Goal: Information Seeking & Learning: Compare options

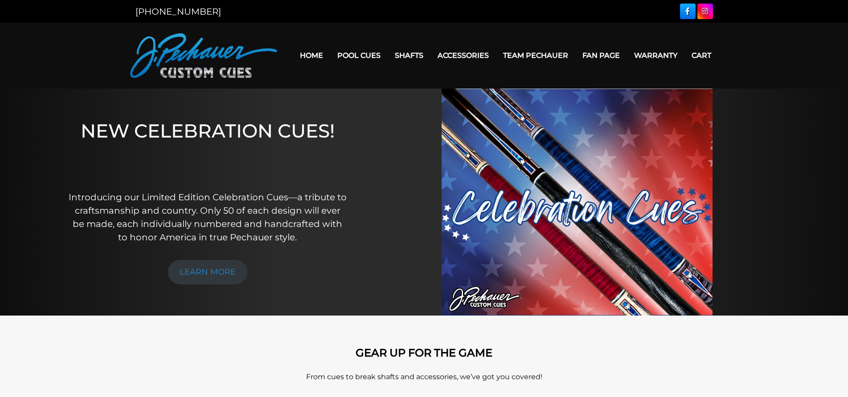
click at [542, 216] on img at bounding box center [576, 202] width 271 height 227
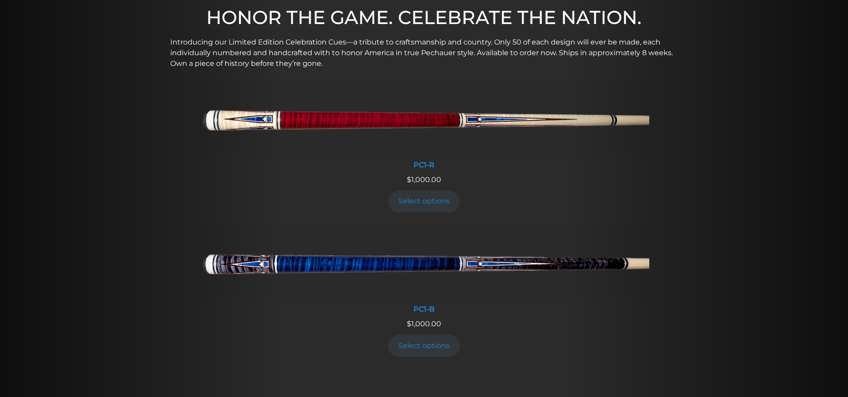
scroll to position [312, 0]
click at [423, 348] on link "Select options" at bounding box center [424, 347] width 72 height 22
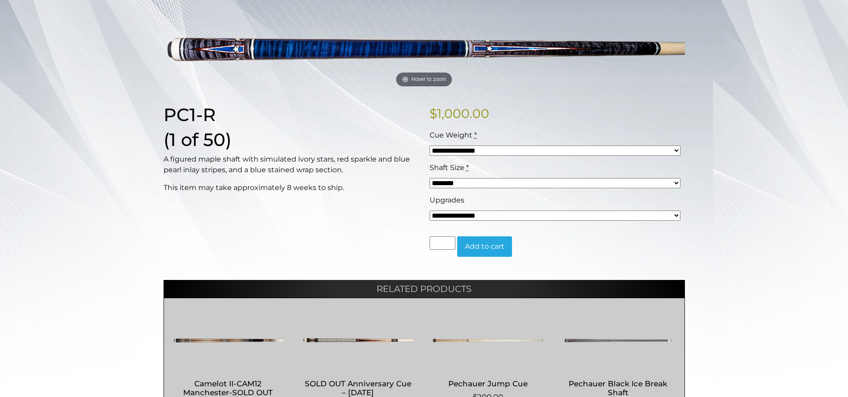
scroll to position [134, 0]
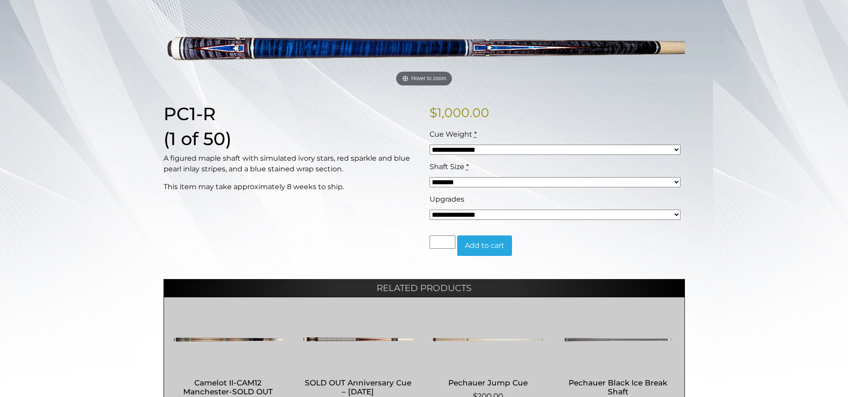
click at [675, 150] on select "**********" at bounding box center [554, 150] width 251 height 10
click at [151, 239] on div "**********" at bounding box center [424, 218] width 848 height 465
click at [676, 182] on select "******** ******** ******* ********" at bounding box center [554, 182] width 251 height 10
click at [213, 232] on div "PC1-R (1 of 50) A figured maple shaft with simulated ivory stars, red sparkle a…" at bounding box center [291, 186] width 266 height 167
click at [493, 216] on select "**********" at bounding box center [554, 215] width 251 height 10
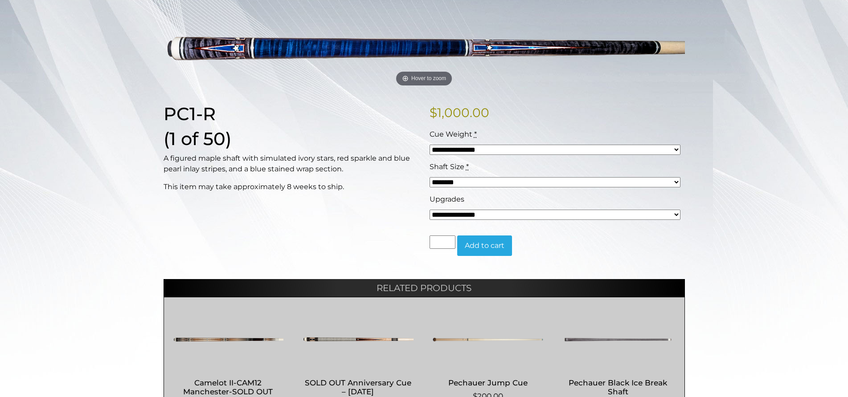
click at [341, 241] on div "PC1-R (1 of 50) A figured maple shaft with simulated ivory stars, red sparkle a…" at bounding box center [291, 186] width 266 height 167
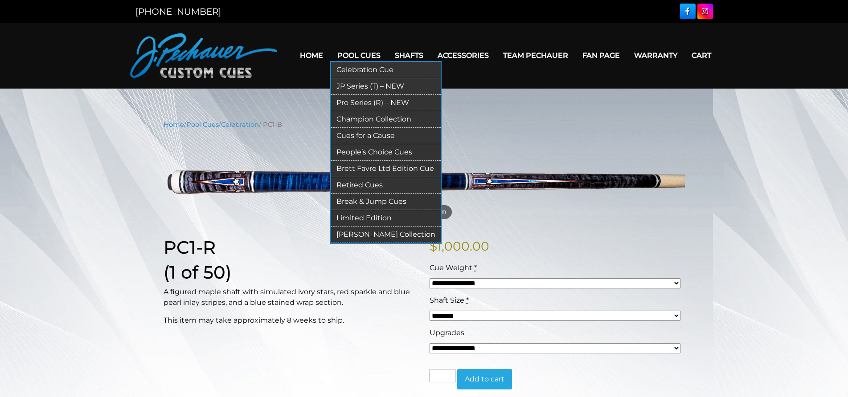
click at [387, 88] on link "JP Series (T) – NEW" at bounding box center [386, 86] width 110 height 16
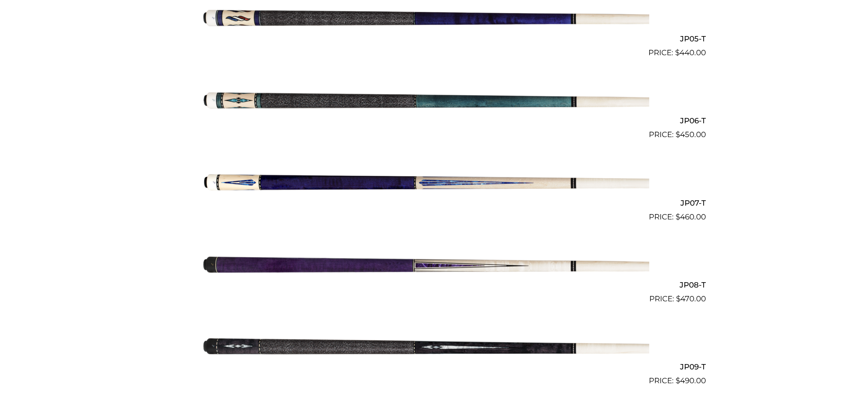
scroll to position [675, 0]
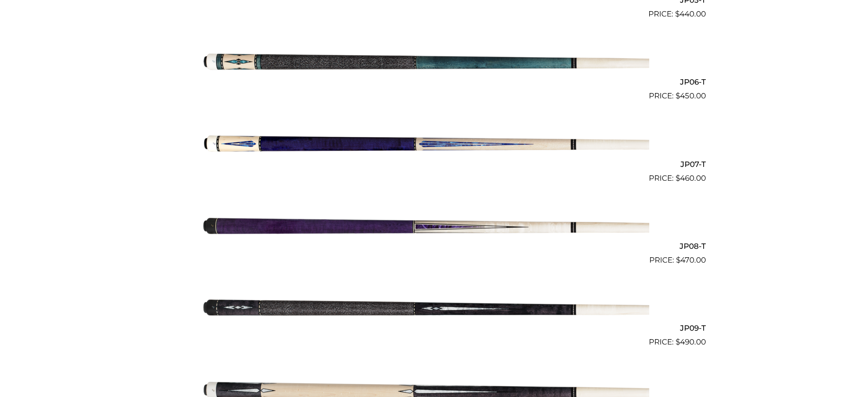
click at [465, 141] on img at bounding box center [424, 143] width 450 height 75
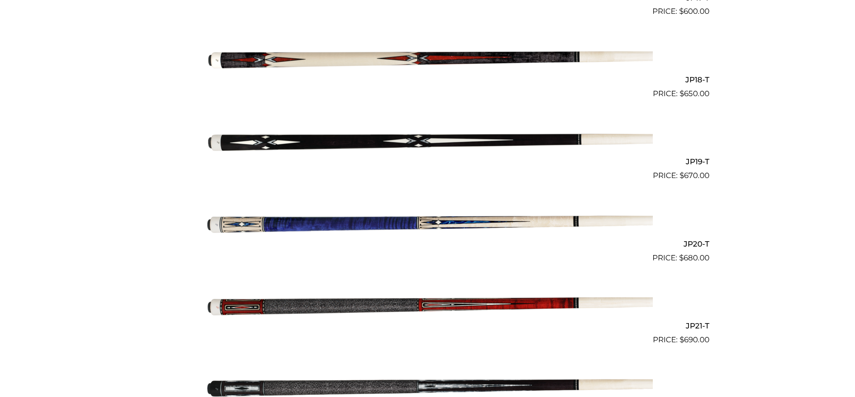
scroll to position [1664, 0]
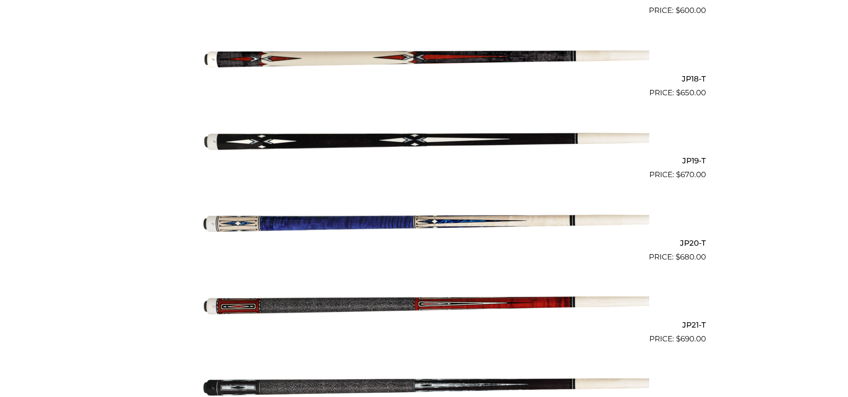
click at [311, 222] on img at bounding box center [424, 221] width 450 height 75
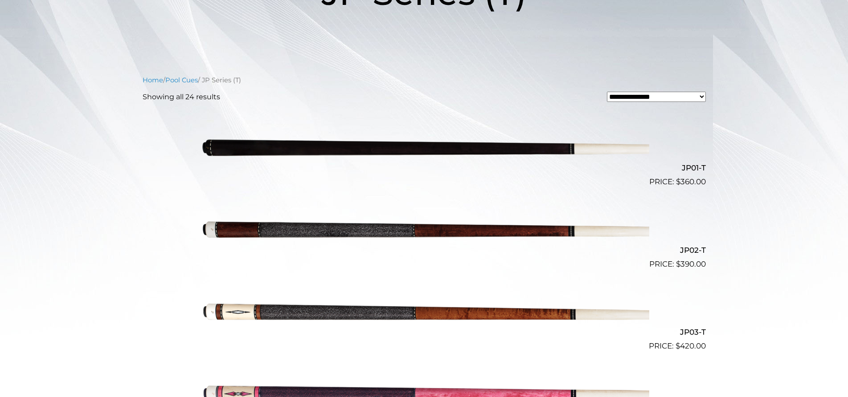
scroll to position [0, 0]
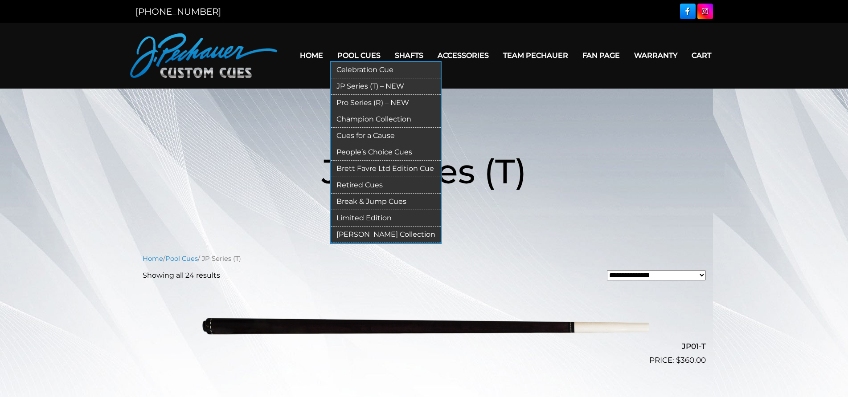
click at [368, 104] on link "Pro Series (R) – NEW" at bounding box center [386, 103] width 110 height 16
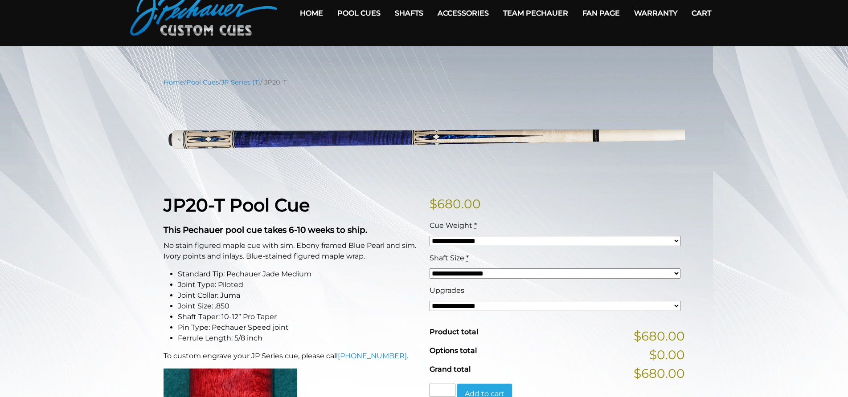
scroll to position [45, 0]
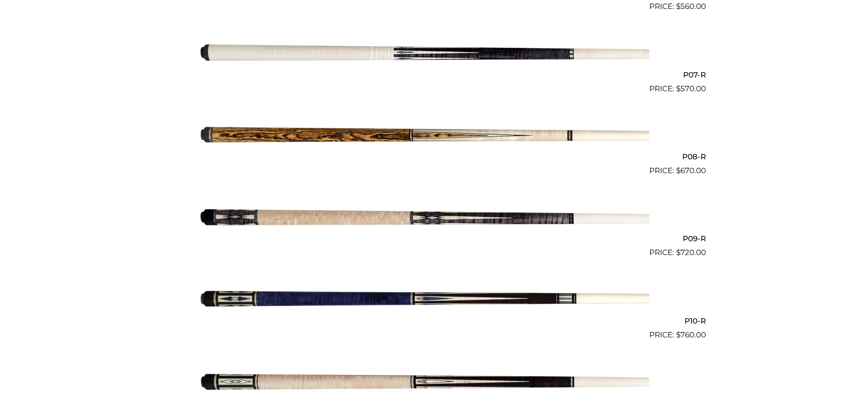
scroll to position [767, 0]
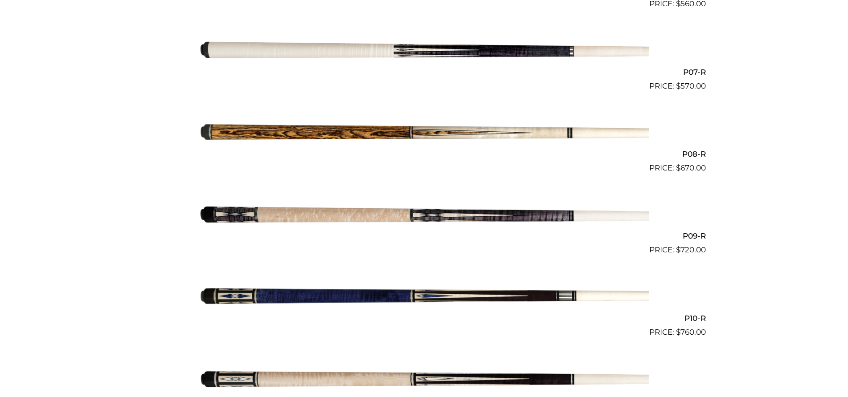
click at [445, 212] on img at bounding box center [424, 215] width 450 height 75
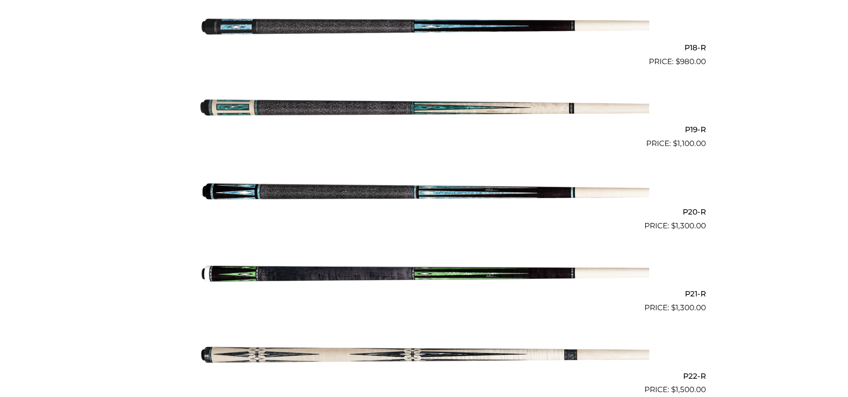
scroll to position [1722, 0]
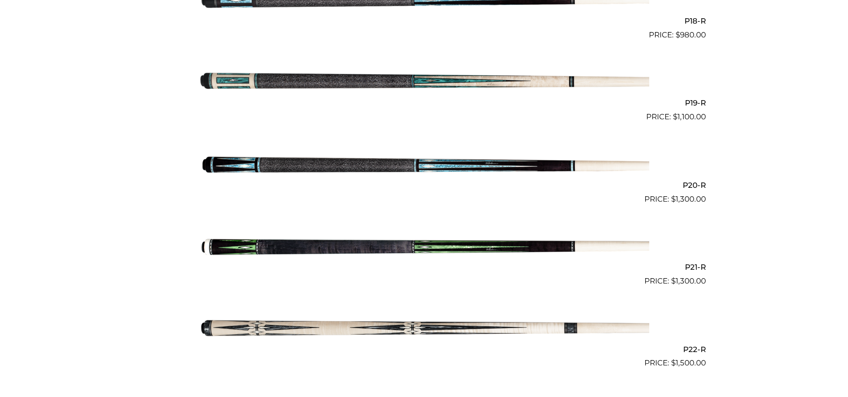
click at [454, 244] on img at bounding box center [424, 246] width 450 height 75
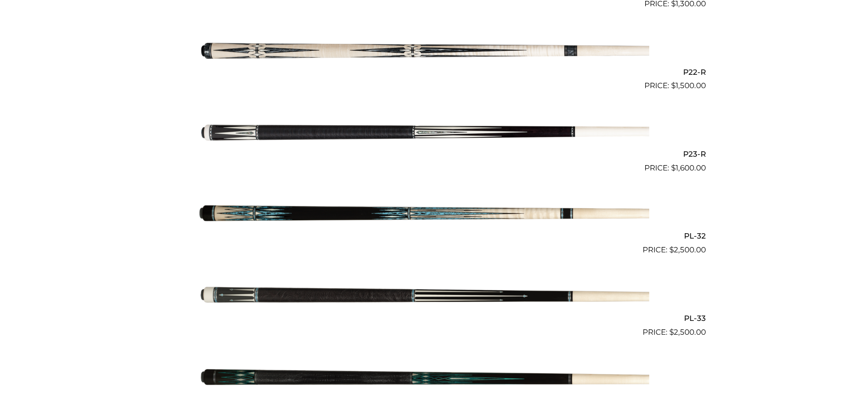
scroll to position [2000, 0]
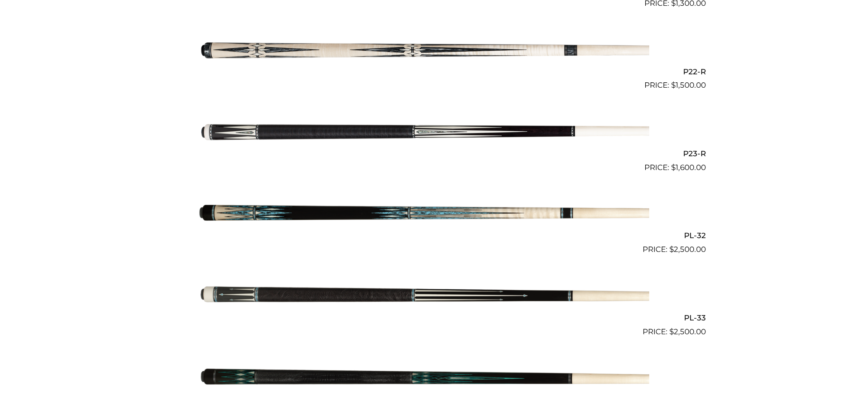
click at [384, 212] on img at bounding box center [424, 214] width 450 height 75
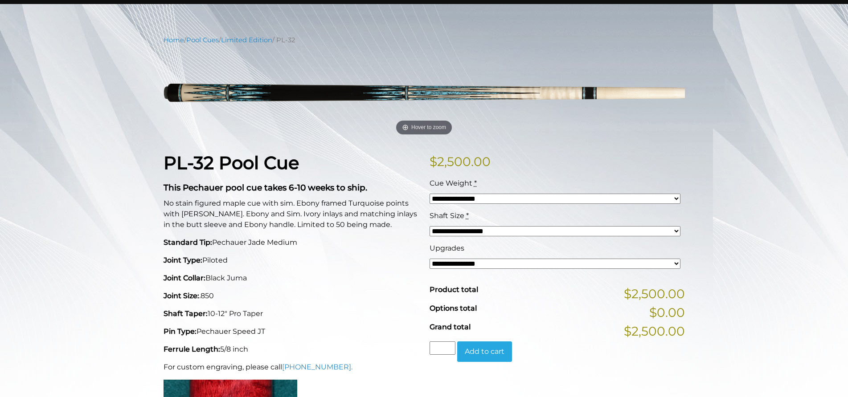
scroll to position [89, 0]
